Goal: Information Seeking & Learning: Learn about a topic

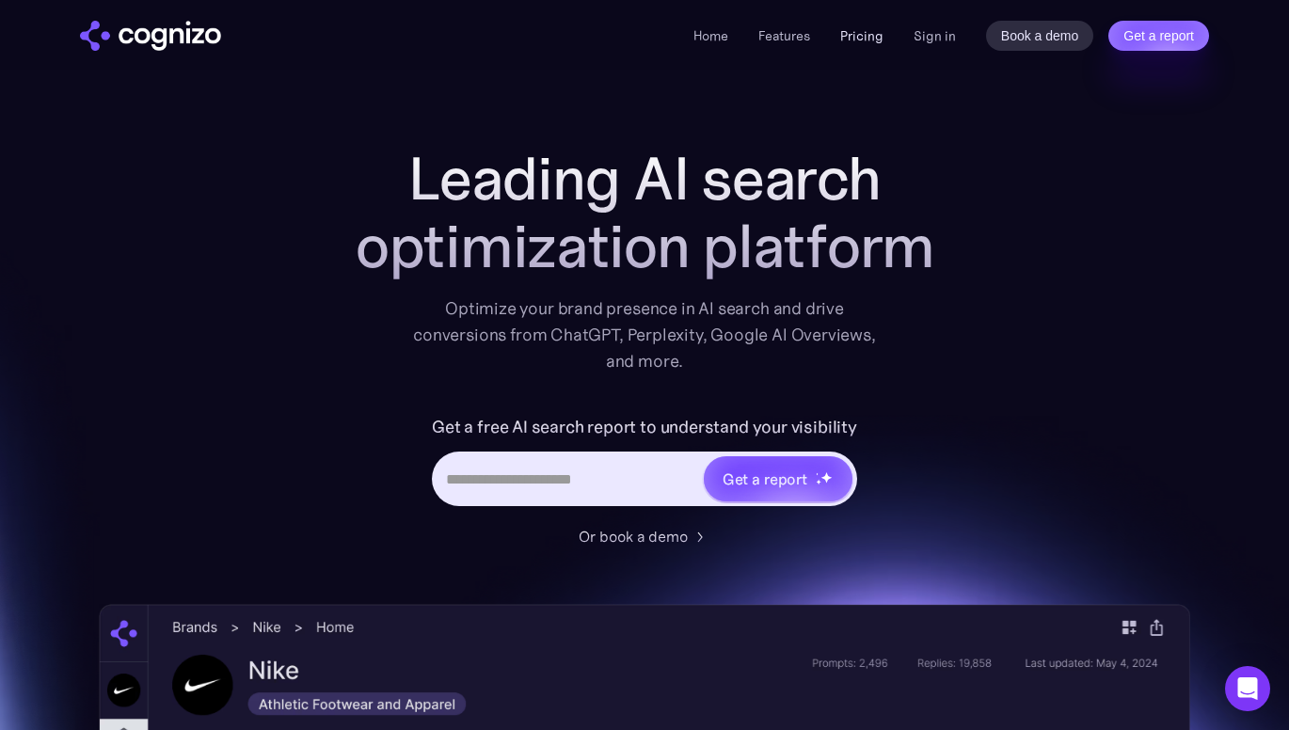
click at [872, 40] on link "Pricing" at bounding box center [862, 35] width 43 height 17
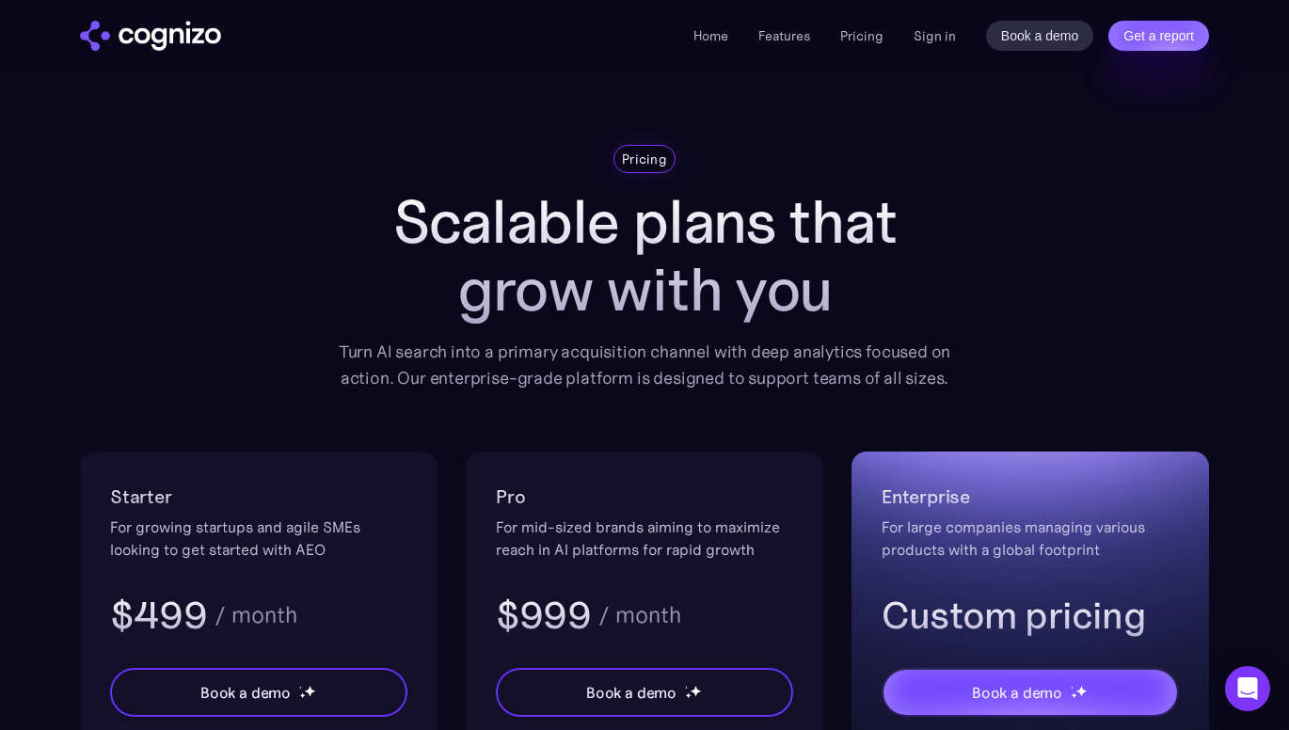
click at [393, 349] on div "Turn AI search into a primary acquisition channel with deep analytics focused o…" at bounding box center [645, 365] width 640 height 53
